Goal: Task Accomplishment & Management: Use online tool/utility

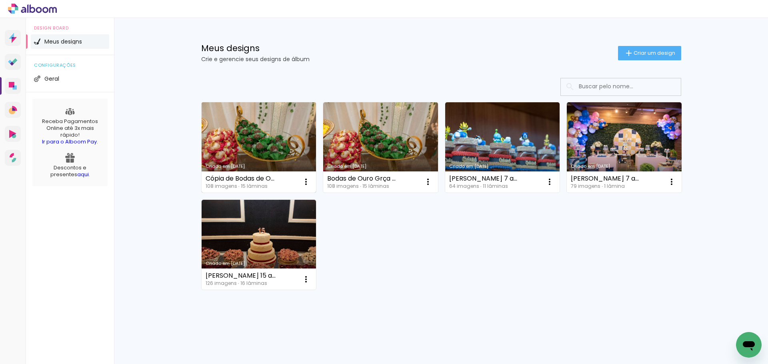
click at [247, 137] on link "Criado em [DATE]" at bounding box center [259, 147] width 115 height 90
